Goal: Find specific page/section: Find specific page/section

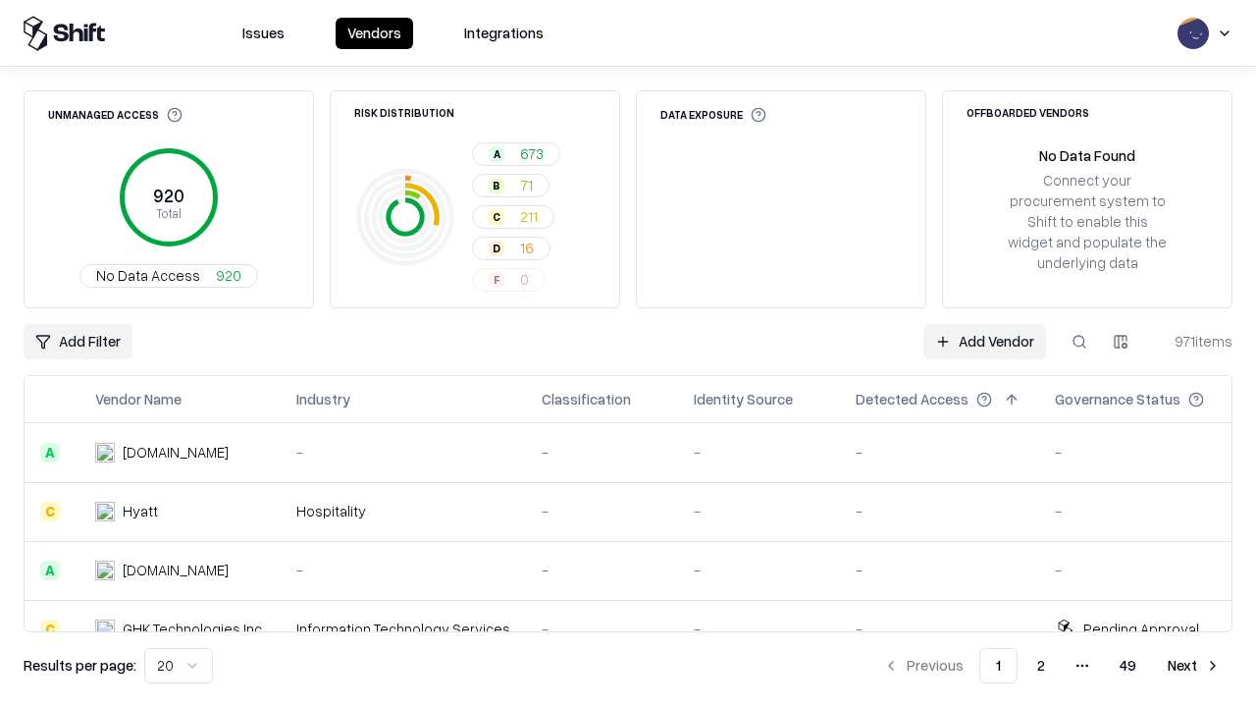
click at [628, 353] on div "Add Filter Add Vendor 971 items" at bounding box center [628, 341] width 1209 height 35
click at [78, 341] on html "Issues Vendors Integrations Unmanaged Access 920 Total No Data Access 920 Risk …" at bounding box center [628, 353] width 1256 height 707
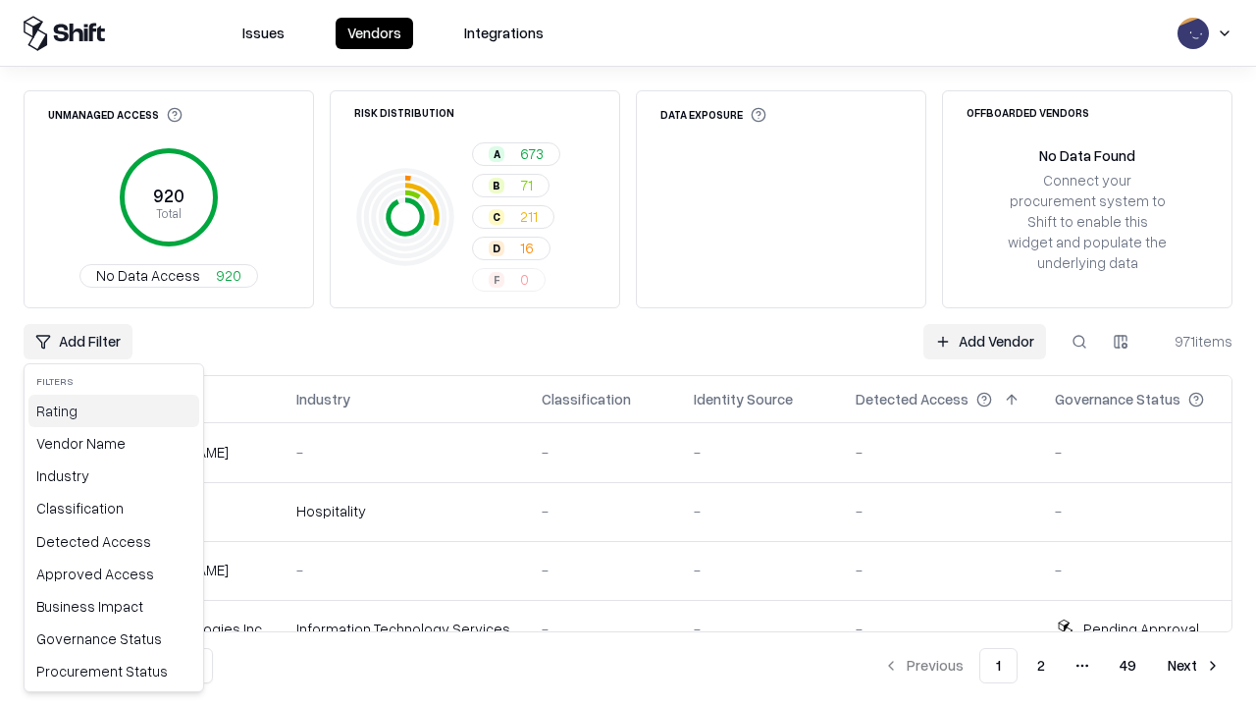
click at [114, 410] on div "Rating" at bounding box center [113, 410] width 171 height 32
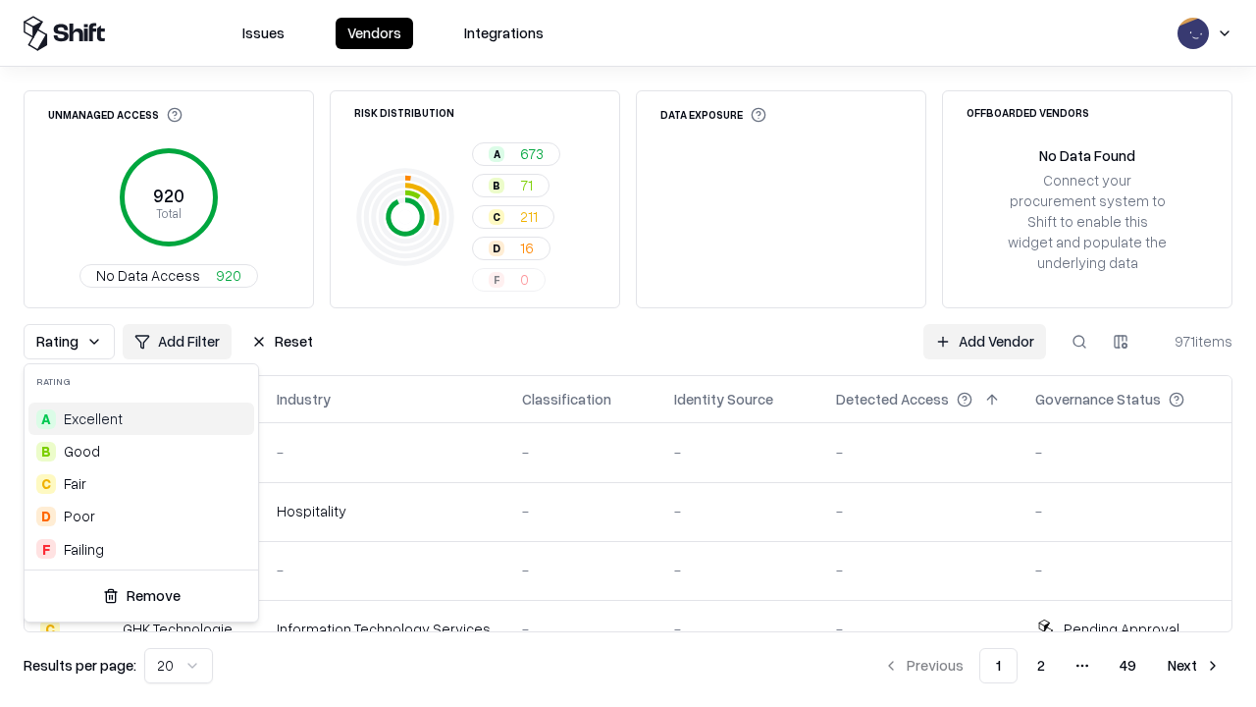
click at [628, 353] on html "Issues Vendors Integrations Unmanaged Access 920 Total No Data Access 920 Risk …" at bounding box center [628, 353] width 1256 height 707
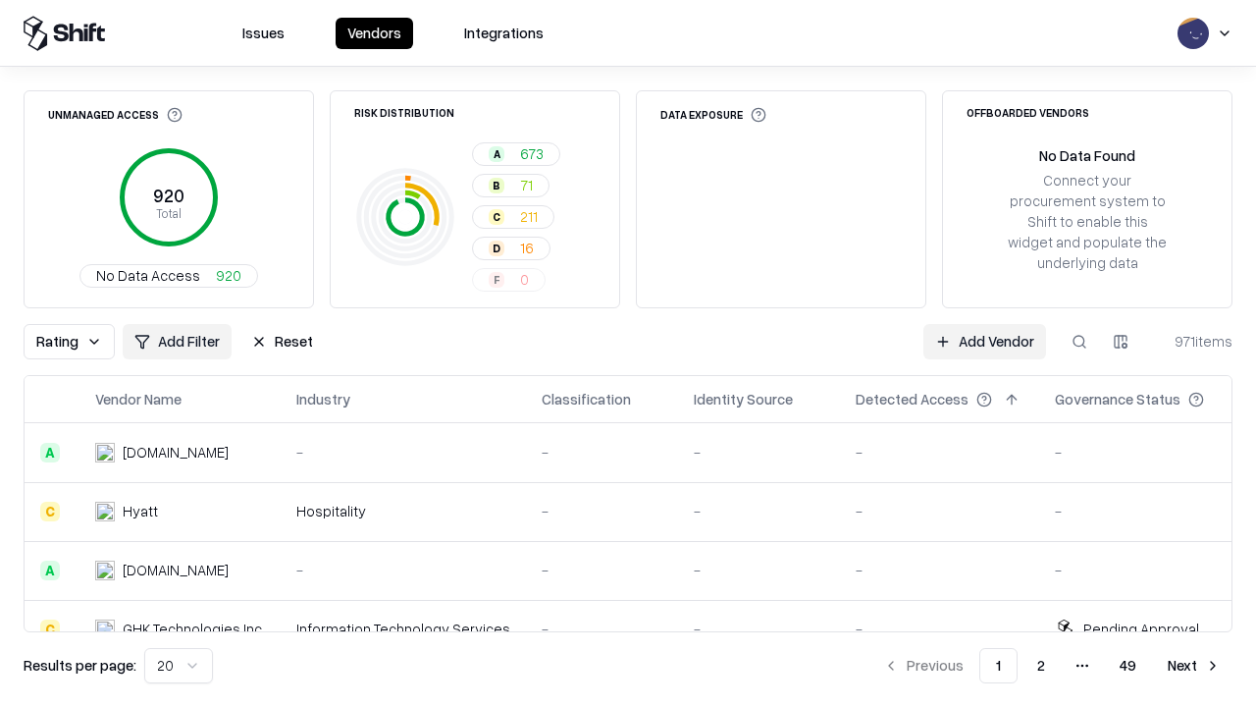
click at [282, 341] on button "Reset" at bounding box center [281, 341] width 85 height 35
click at [628, 353] on div "Add Filter Add Vendor 971 items" at bounding box center [628, 341] width 1209 height 35
click at [78, 341] on html "Issues Vendors Integrations Unmanaged Access 920 Total No Data Access 920 Risk …" at bounding box center [628, 353] width 1256 height 707
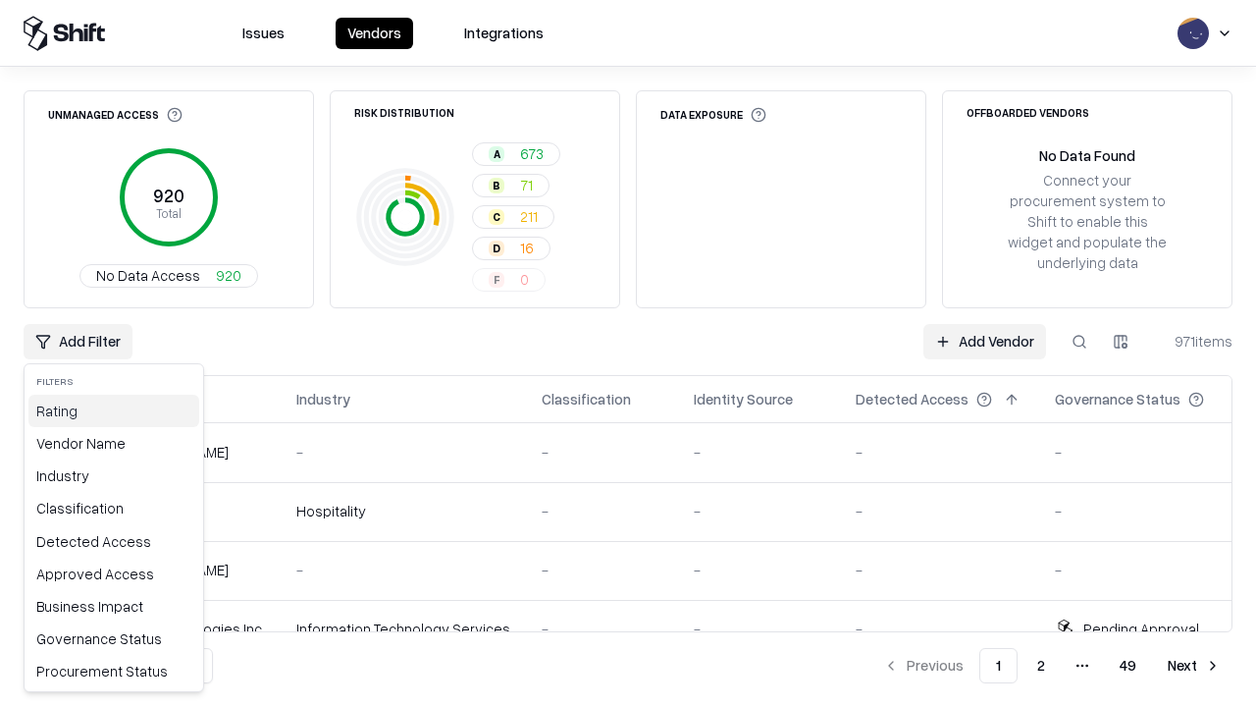
click at [114, 410] on div "Rating" at bounding box center [113, 410] width 171 height 32
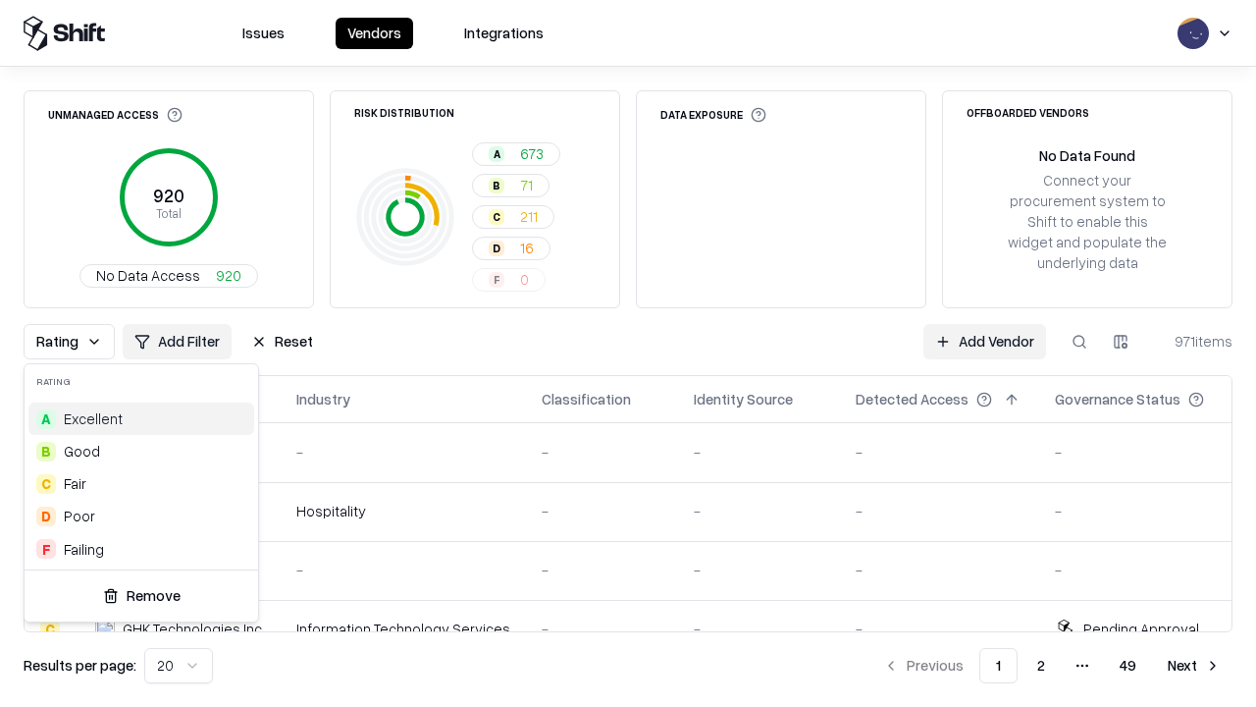
click at [141, 483] on div "C Fair" at bounding box center [141, 483] width 226 height 32
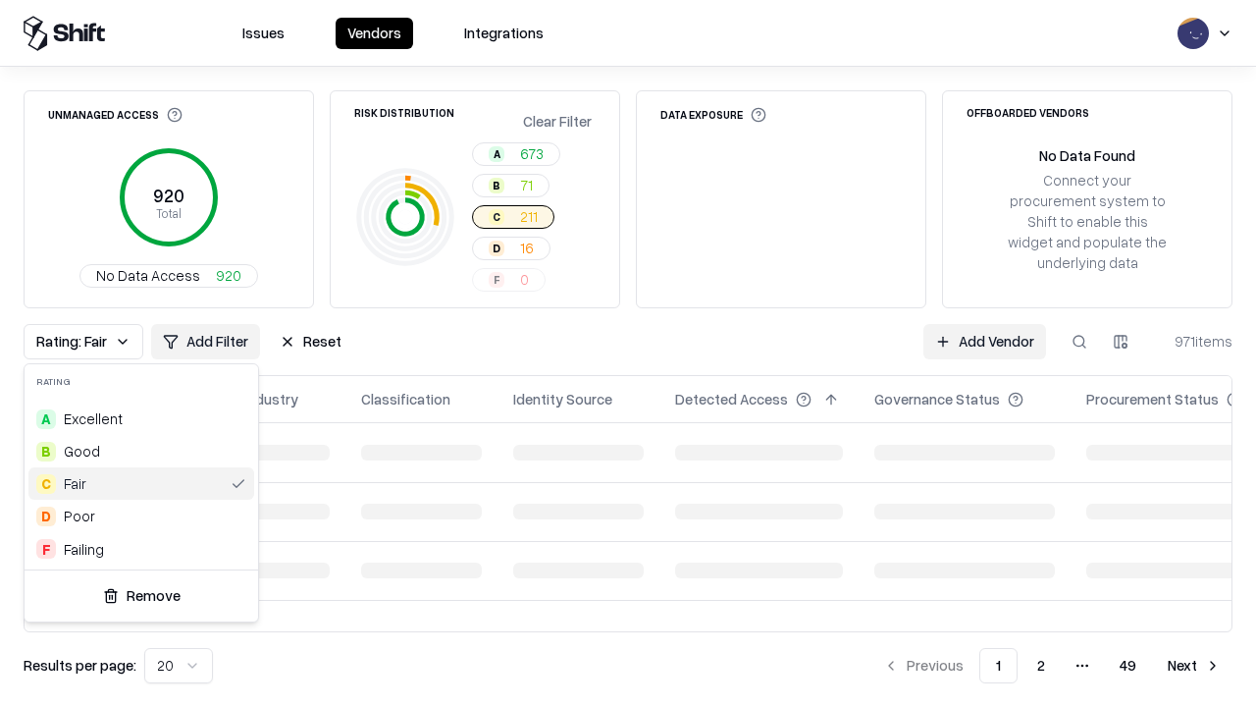
click at [628, 353] on html "Issues Vendors Integrations Unmanaged Access 920 Total No Data Access 920 Risk …" at bounding box center [628, 353] width 1256 height 707
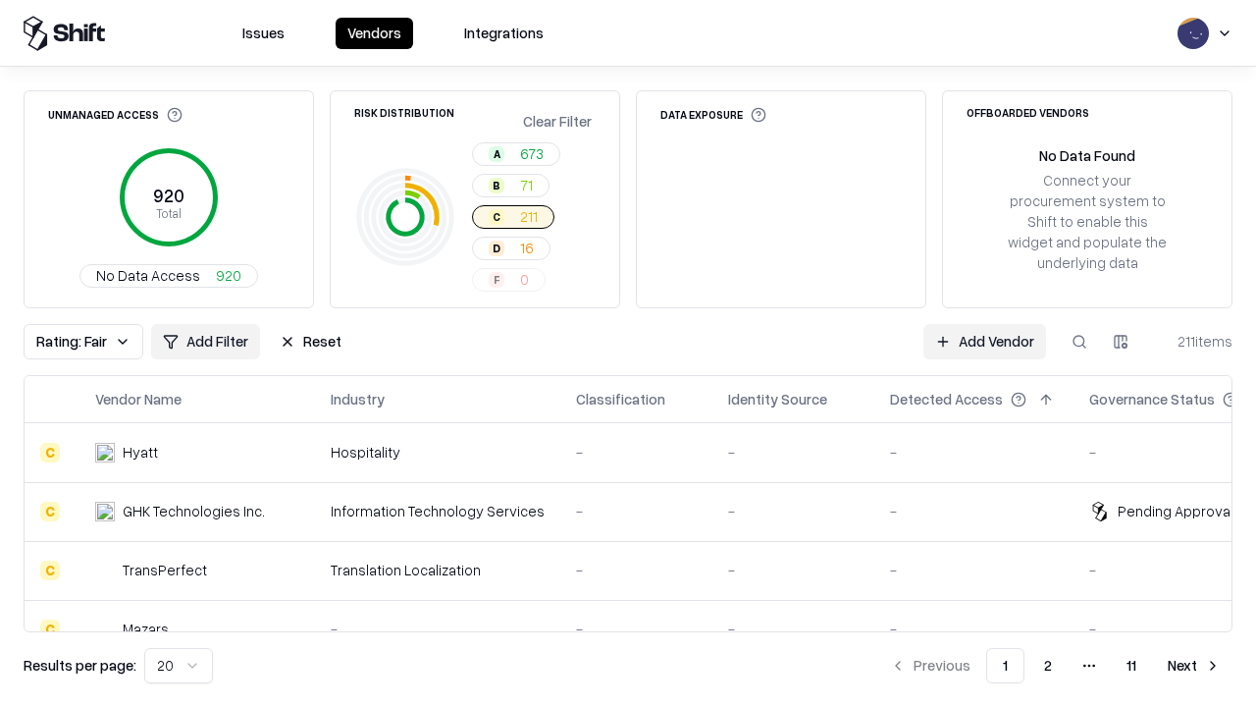
click at [628, 353] on div "Rating: Fair Add Filter Reset Add Vendor 211 items" at bounding box center [628, 341] width 1209 height 35
click at [310, 341] on button "Reset" at bounding box center [310, 341] width 85 height 35
click at [628, 353] on div "Add Filter Add Vendor 211 items" at bounding box center [628, 341] width 1209 height 35
click at [78, 341] on html "Issues Vendors Integrations Unmanaged Access 920 Total No Data Access 920 Risk …" at bounding box center [628, 353] width 1256 height 707
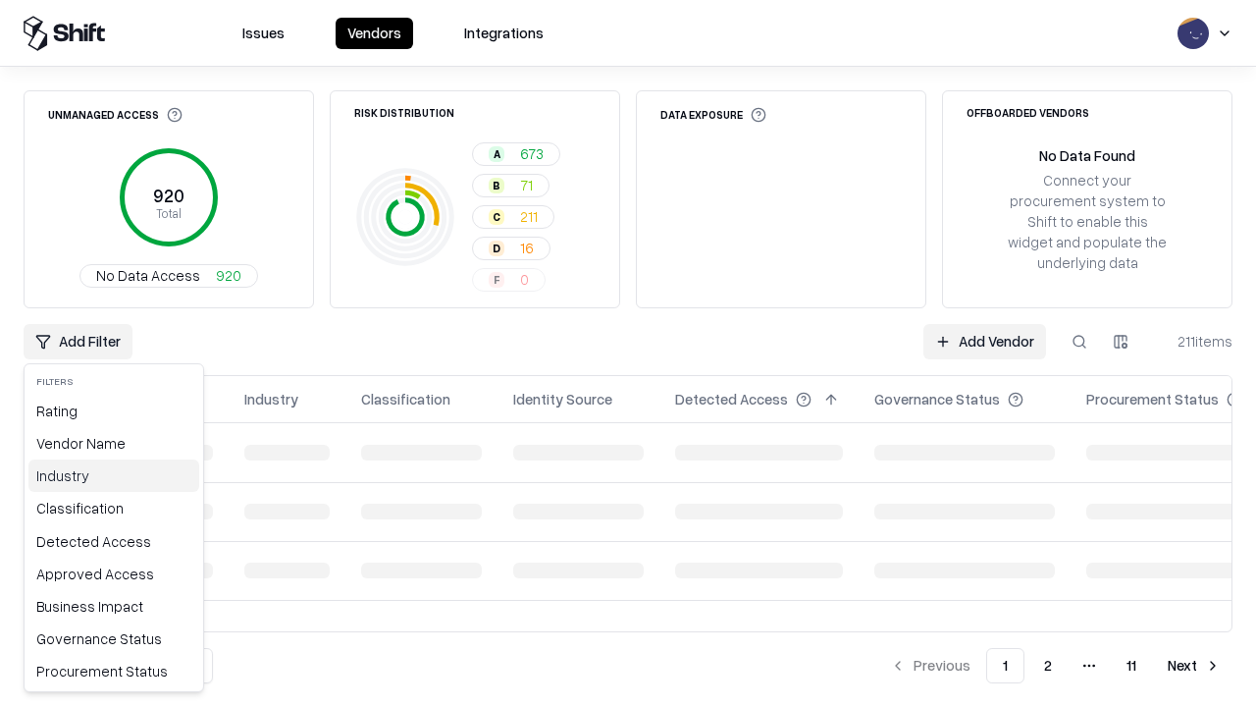
click at [114, 475] on div "Industry" at bounding box center [113, 475] width 171 height 32
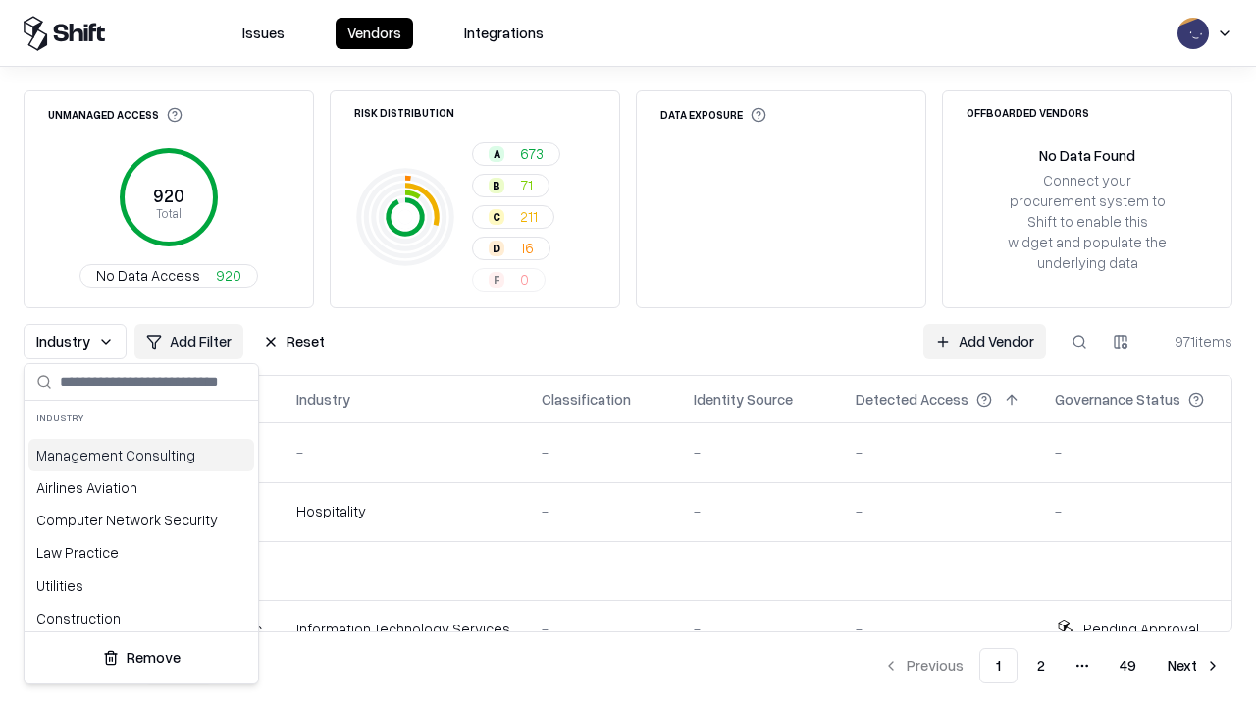
click at [628, 353] on html "Issues Vendors Integrations Unmanaged Access 920 Total No Data Access 920 Risk …" at bounding box center [628, 353] width 1256 height 707
